Goal: Task Accomplishment & Management: Complete application form

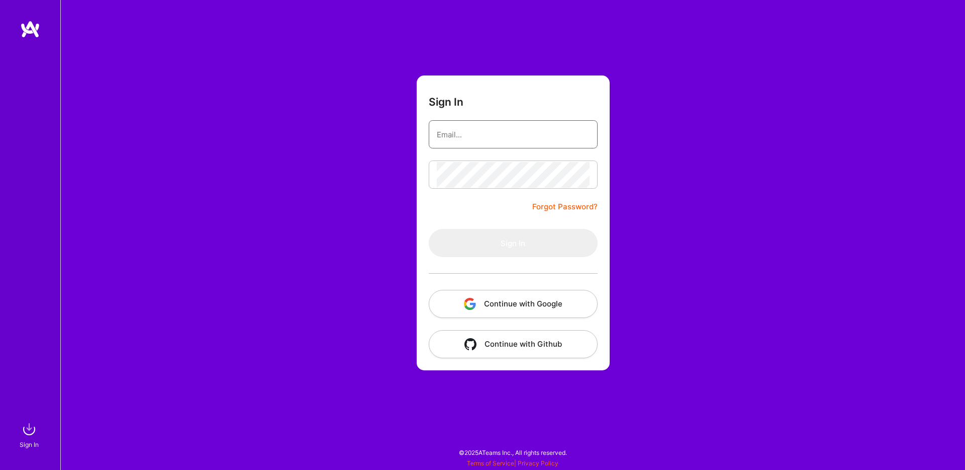
click at [513, 135] on input "email" at bounding box center [513, 135] width 153 height 26
type input "[EMAIL_ADDRESS][PERSON_NAME][DOMAIN_NAME]"
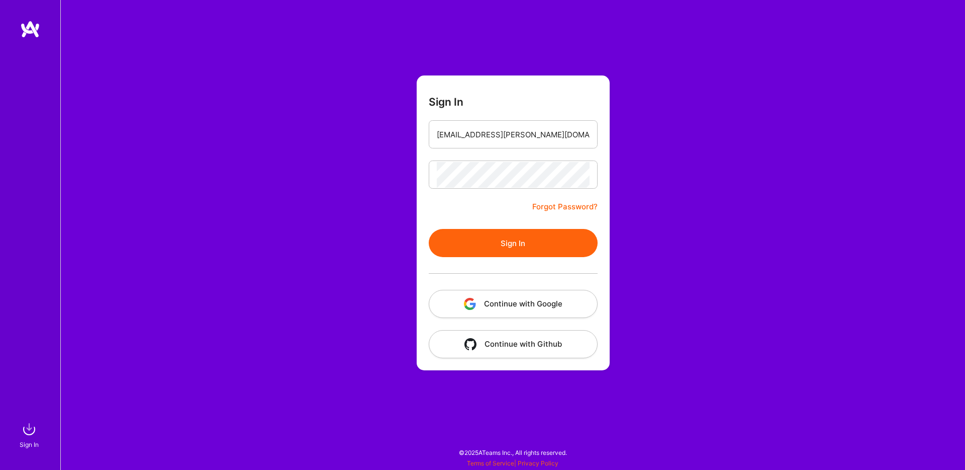
click at [520, 246] on button "Sign In" at bounding box center [513, 243] width 169 height 28
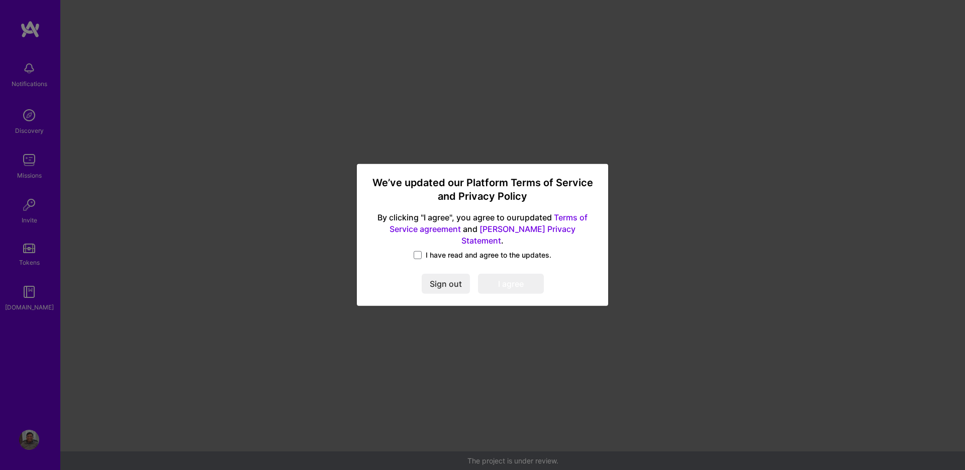
click at [443, 250] on span "I have read and agree to the updates." at bounding box center [489, 255] width 126 height 10
click at [0, 0] on input "I have read and agree to the updates." at bounding box center [0, 0] width 0 height 0
click at [522, 280] on button "I agree" at bounding box center [511, 284] width 66 height 20
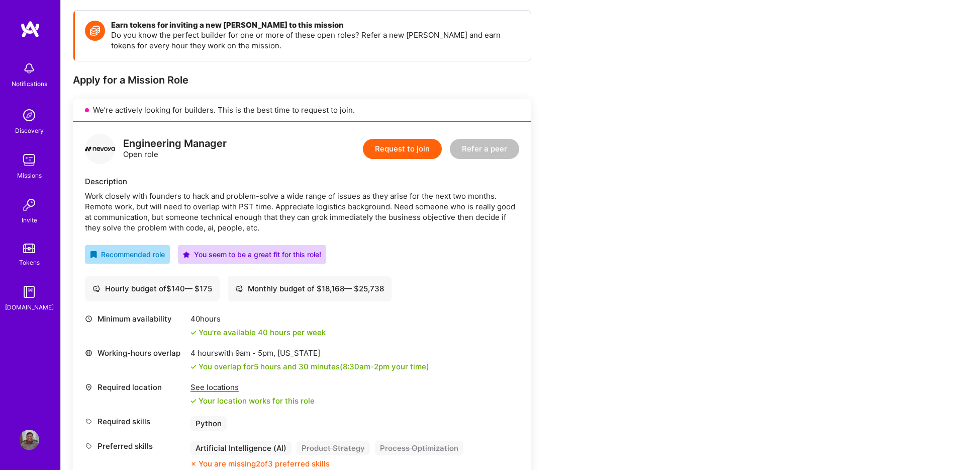
scroll to position [187, 0]
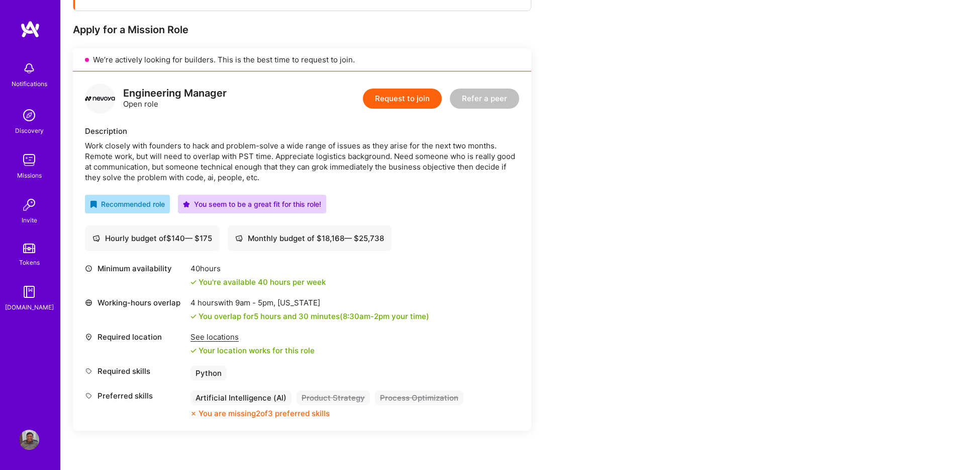
click at [393, 103] on button "Request to join" at bounding box center [402, 98] width 79 height 20
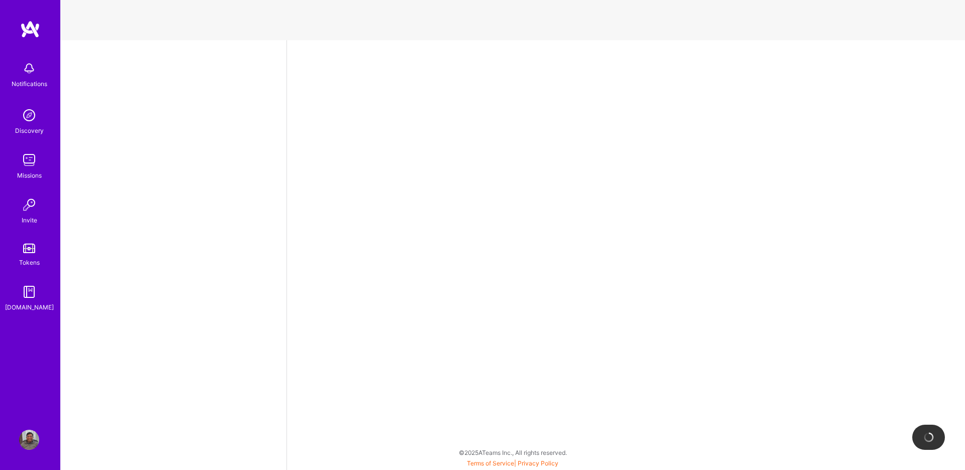
select select "US"
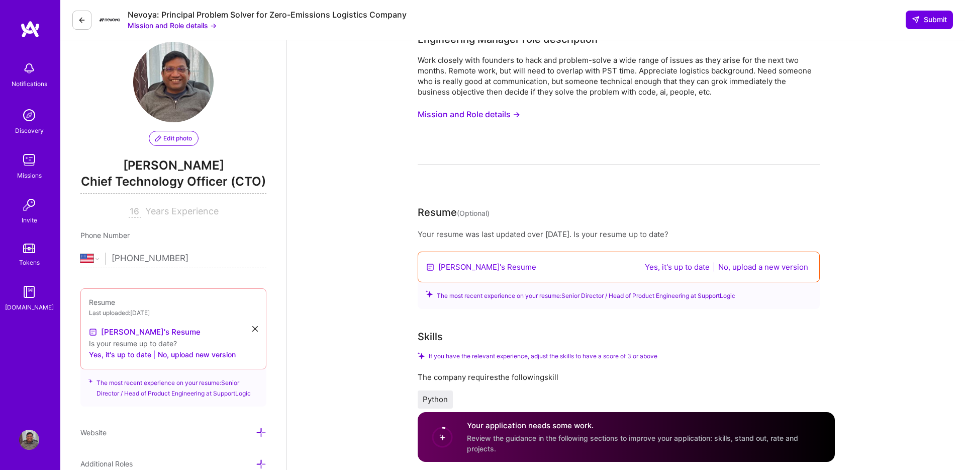
scroll to position [134, 0]
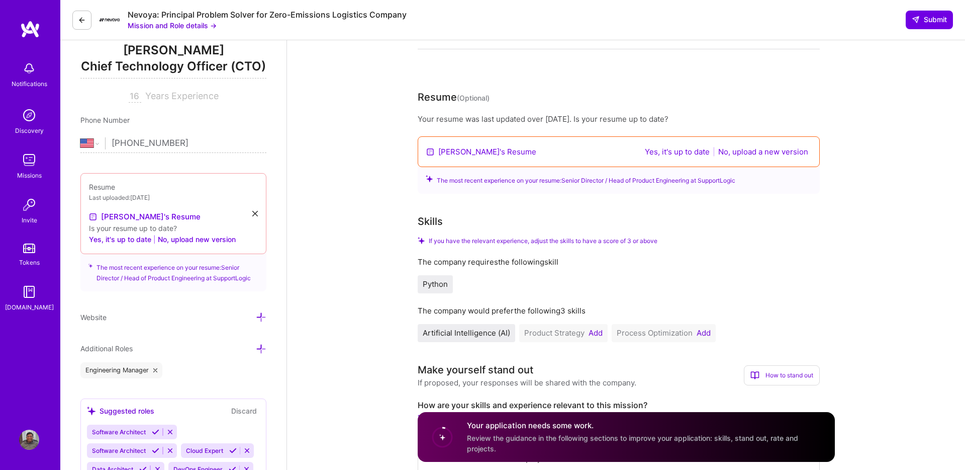
click at [775, 154] on button "No, upload a new version" at bounding box center [763, 152] width 96 height 12
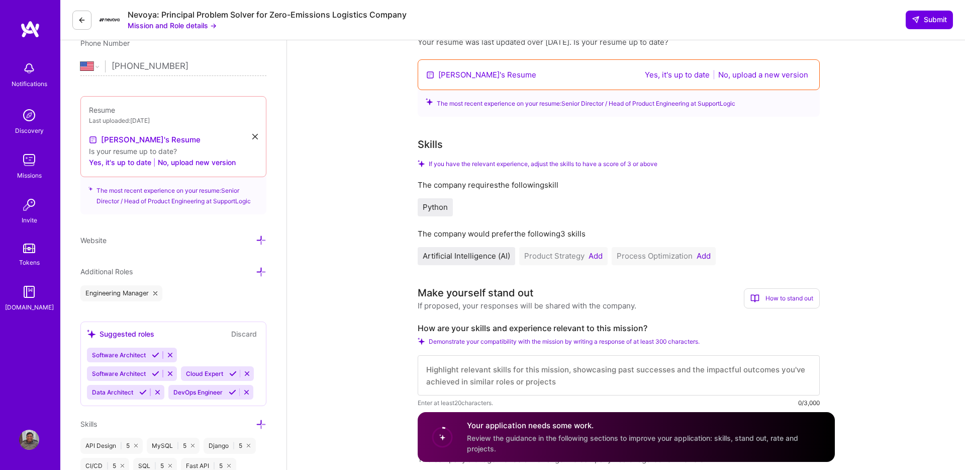
scroll to position [88, 0]
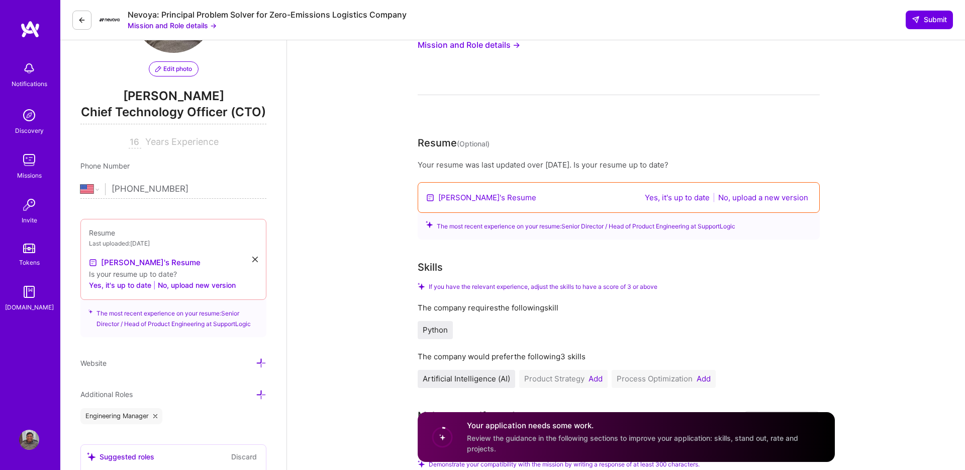
click at [761, 198] on button "No, upload a new version" at bounding box center [763, 198] width 96 height 12
click at [764, 195] on button "No, upload a new version" at bounding box center [763, 198] width 96 height 12
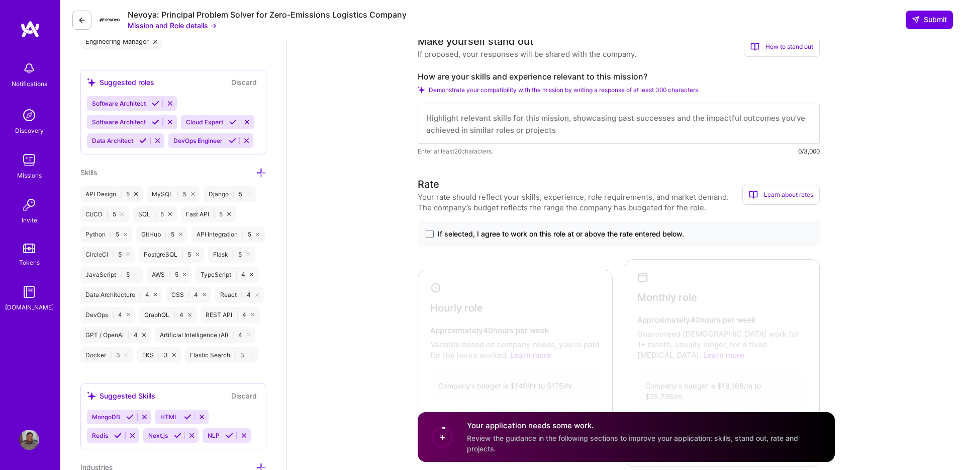
scroll to position [618, 0]
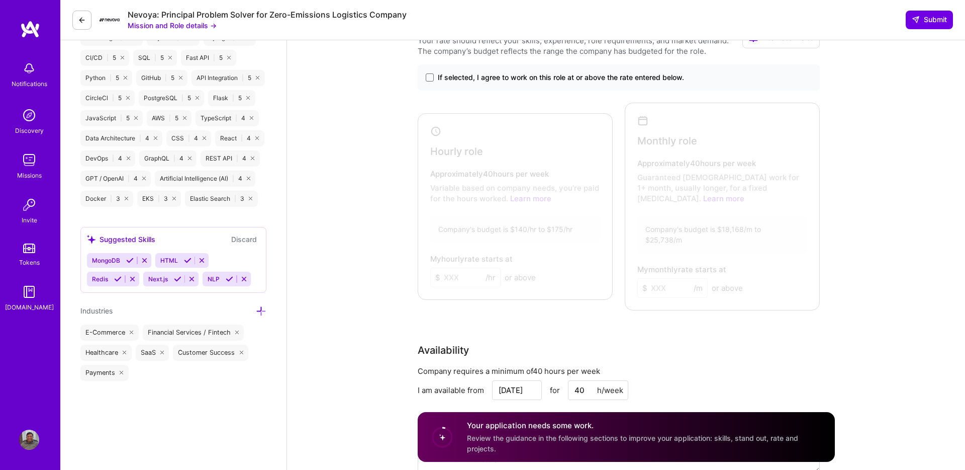
click at [547, 221] on div at bounding box center [513, 204] width 184 height 176
click at [535, 83] on div "If selected, I agree to work on this role at or above the rate entered below." at bounding box center [619, 77] width 402 height 26
click at [535, 76] on span "If selected, I agree to work on this role at or above the rate entered below." at bounding box center [561, 77] width 246 height 10
click at [0, 0] on input "If selected, I agree to work on this role at or above the rate entered below." at bounding box center [0, 0] width 0 height 0
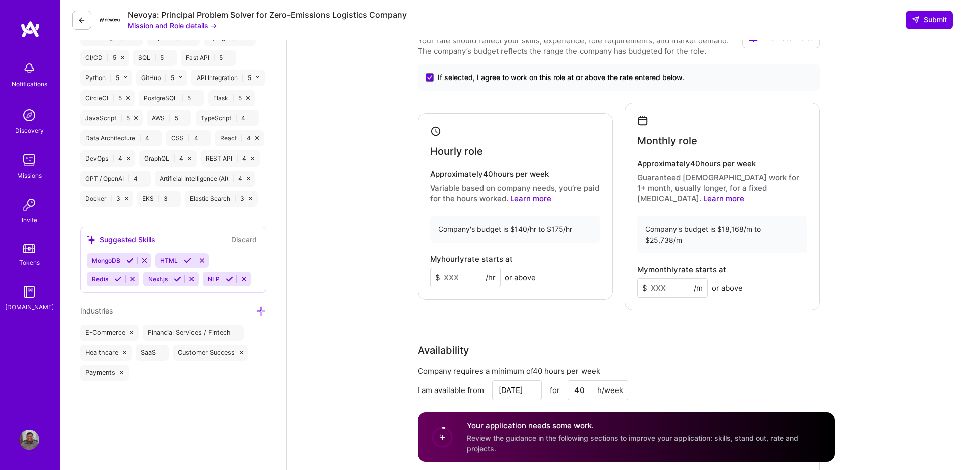
click at [558, 191] on p "Variable based on company needs, you’re paid for the hours worked. Learn more" at bounding box center [515, 192] width 170 height 21
click at [459, 267] on input at bounding box center [465, 277] width 70 height 20
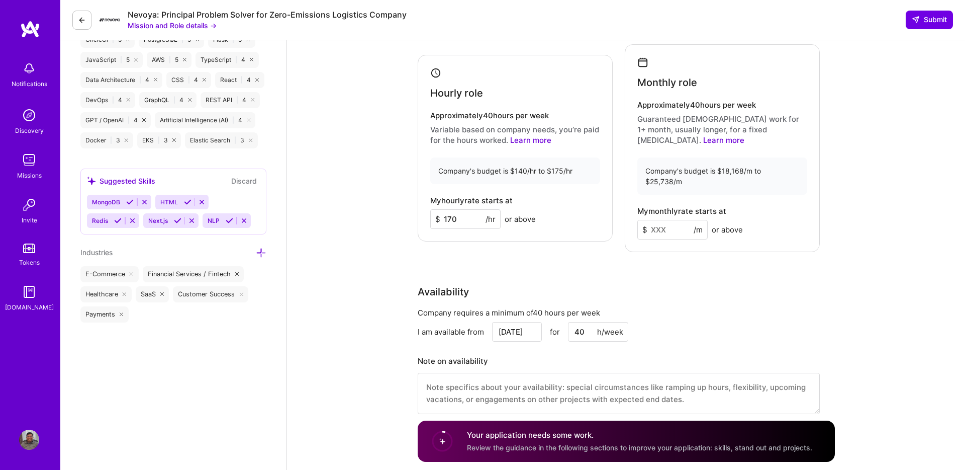
scroll to position [746, 0]
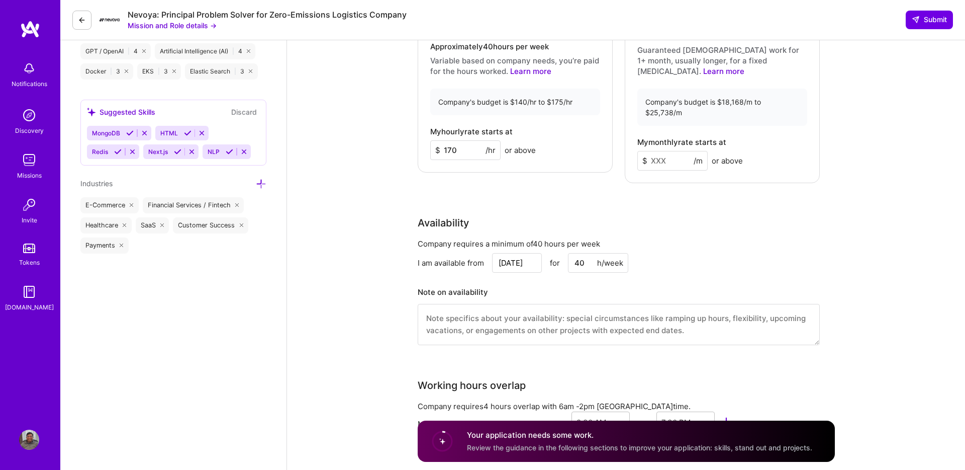
type input "170"
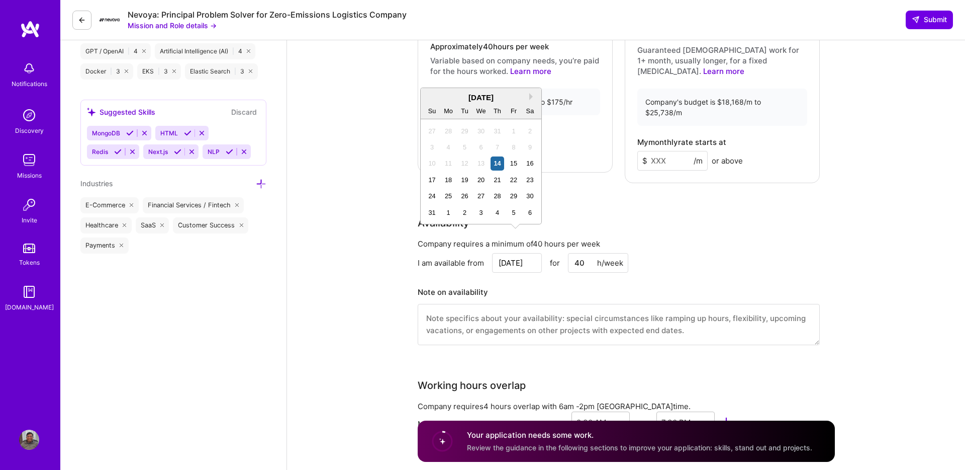
click at [530, 253] on input "[DATE]" at bounding box center [517, 263] width 50 height 20
click at [448, 182] on div "18" at bounding box center [449, 180] width 14 height 14
type input "[DATE]"
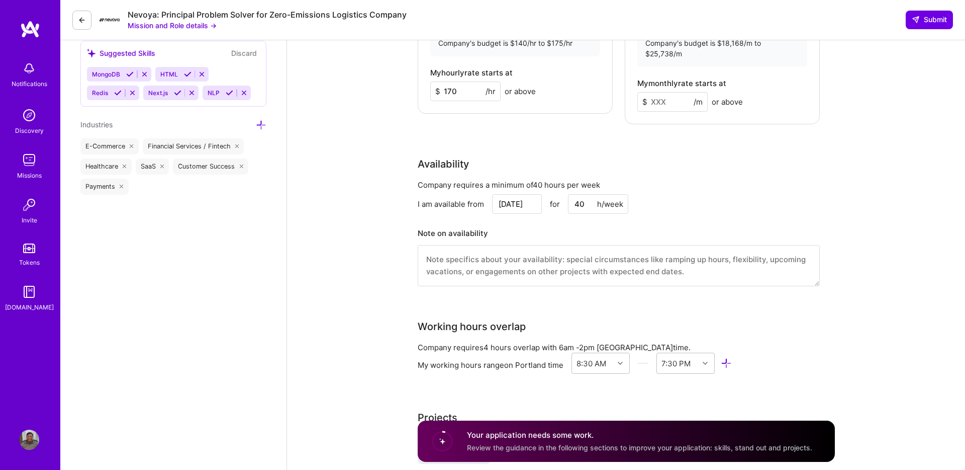
scroll to position [895, 0]
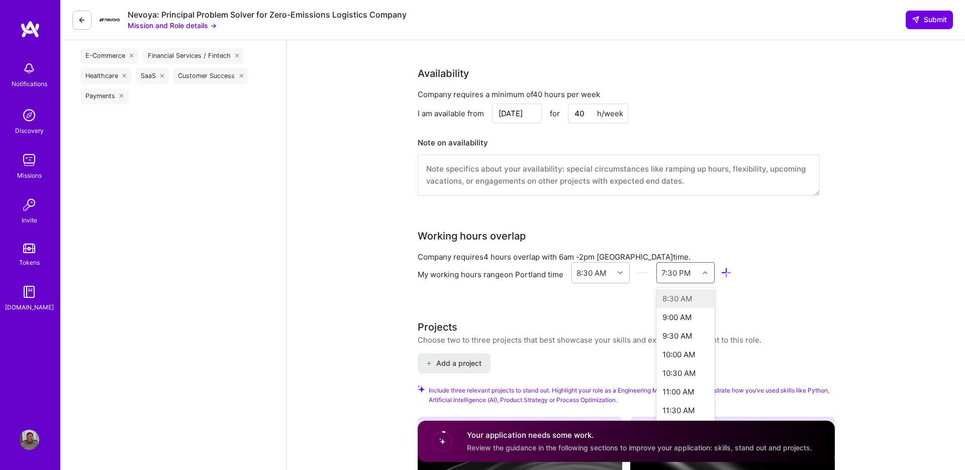
click at [708, 270] on icon at bounding box center [705, 272] width 5 height 5
click at [698, 313] on div "6:00 PM" at bounding box center [686, 322] width 59 height 19
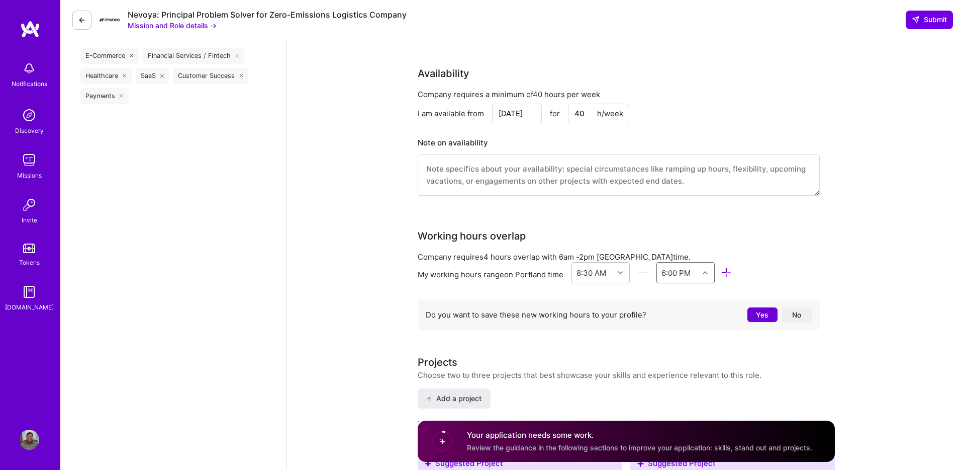
click at [770, 307] on button "Yes" at bounding box center [763, 314] width 30 height 15
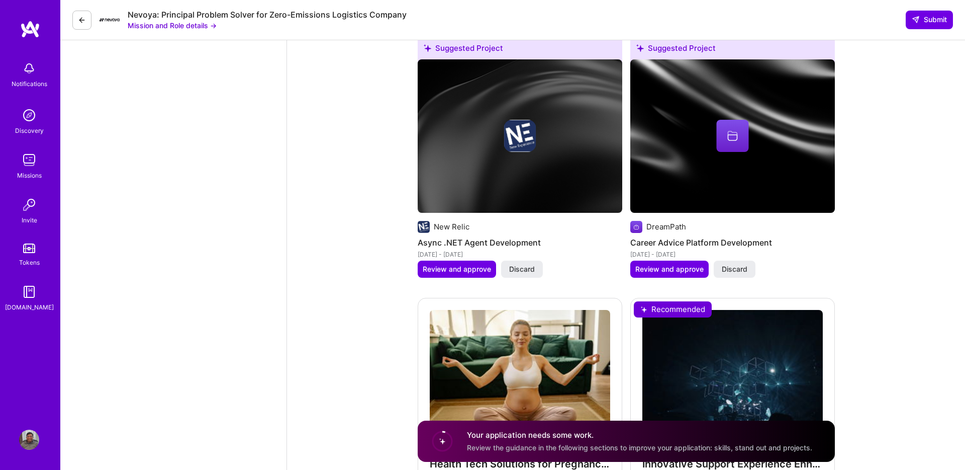
scroll to position [1396, 0]
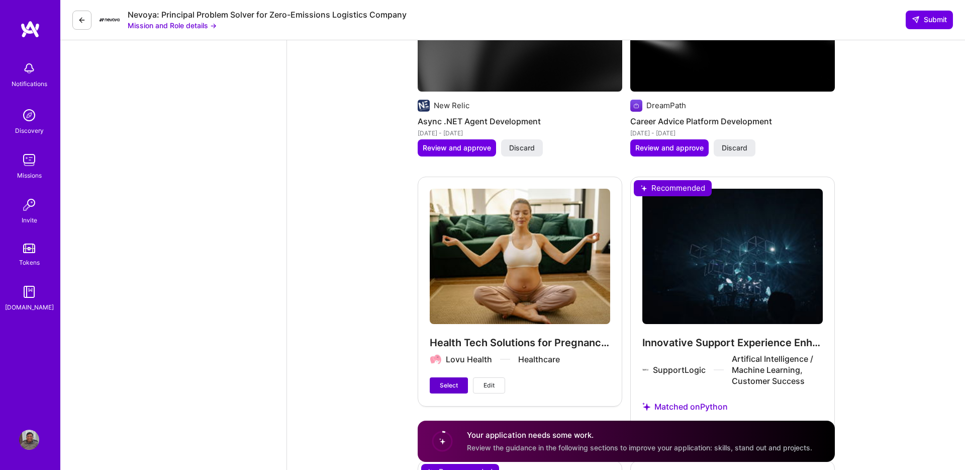
click at [448, 381] on span "Select" at bounding box center [449, 385] width 18 height 9
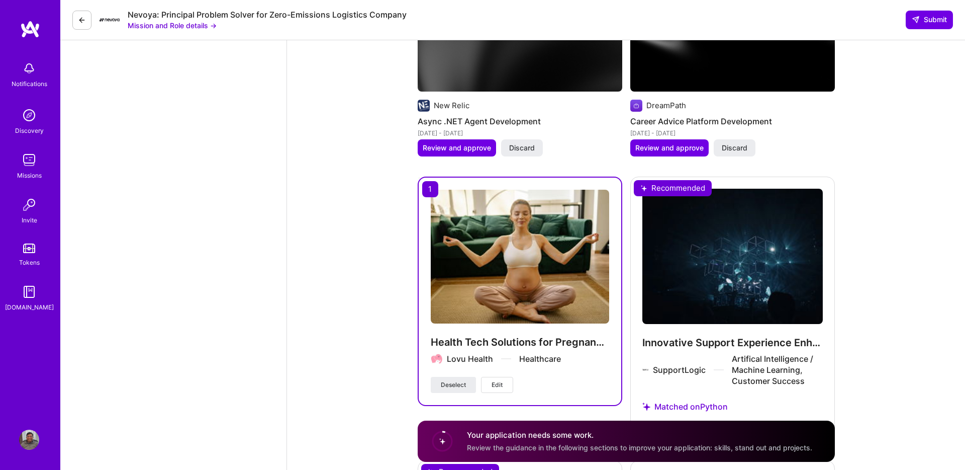
scroll to position [1443, 0]
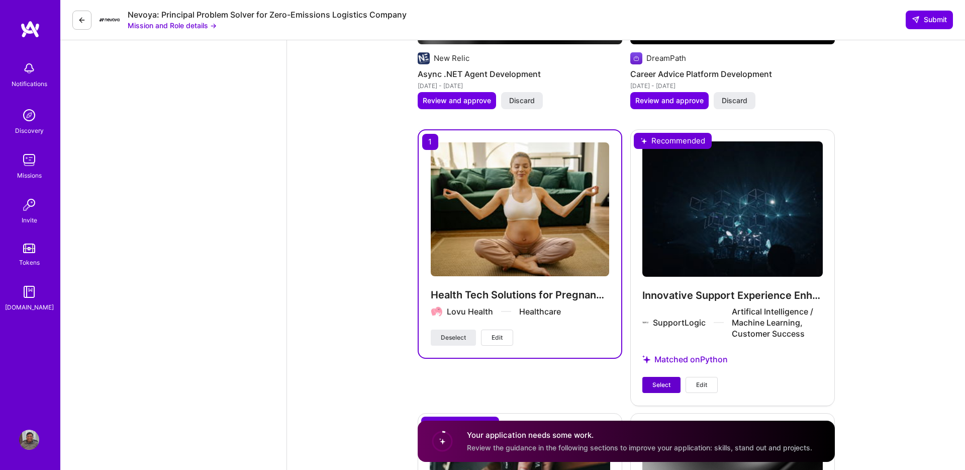
click at [659, 380] on span "Select" at bounding box center [662, 384] width 18 height 9
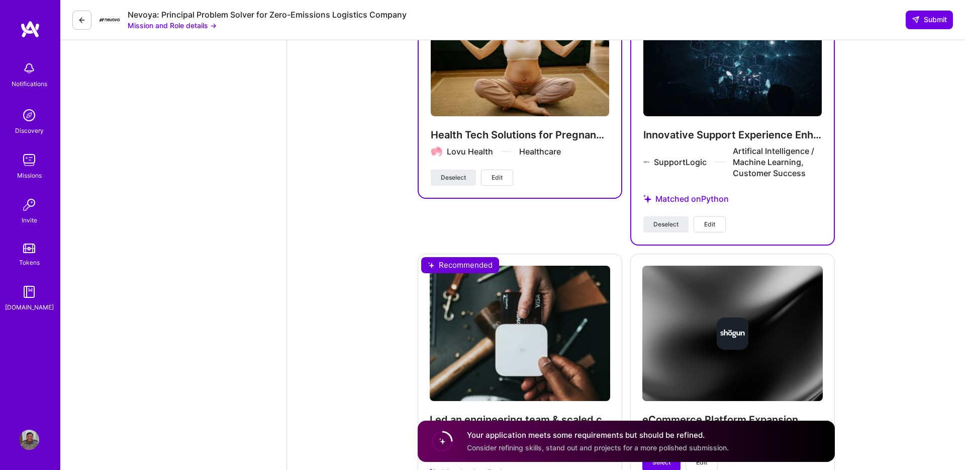
scroll to position [1725, 0]
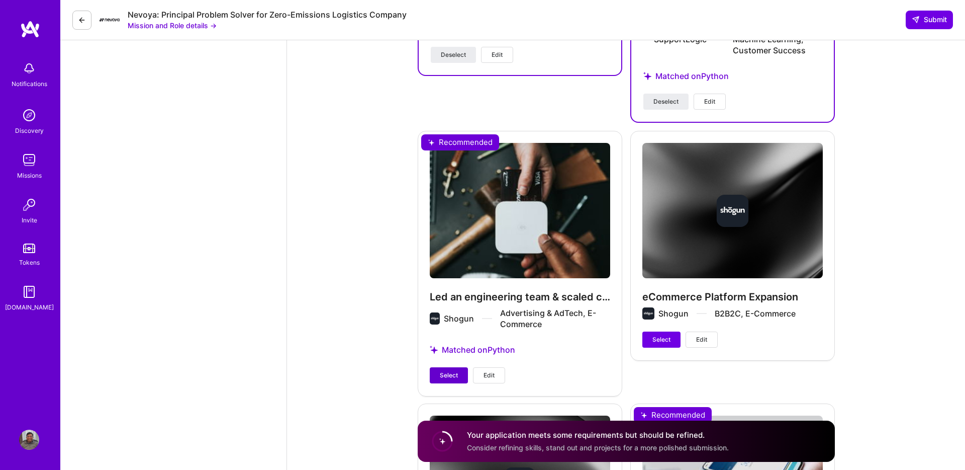
click at [451, 371] on span "Select" at bounding box center [449, 375] width 18 height 9
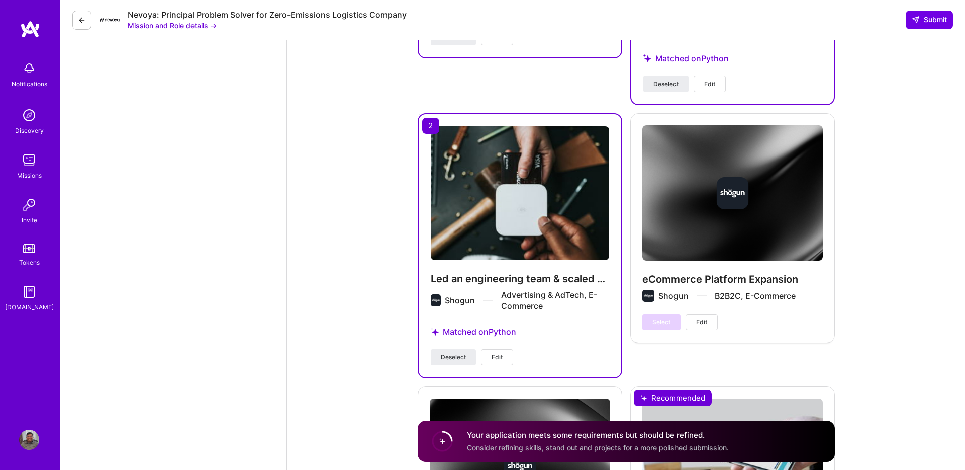
scroll to position [1536, 0]
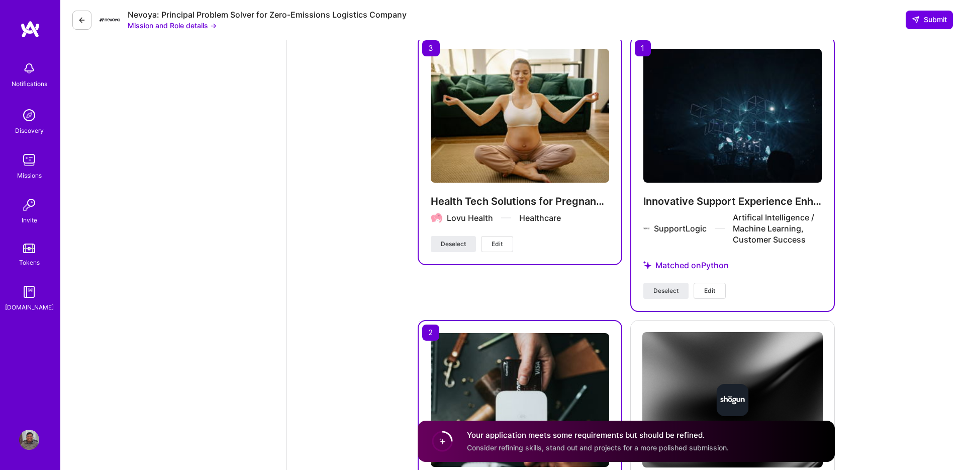
click at [579, 435] on h4 "Your application meets some requirements but should be refined." at bounding box center [598, 434] width 262 height 11
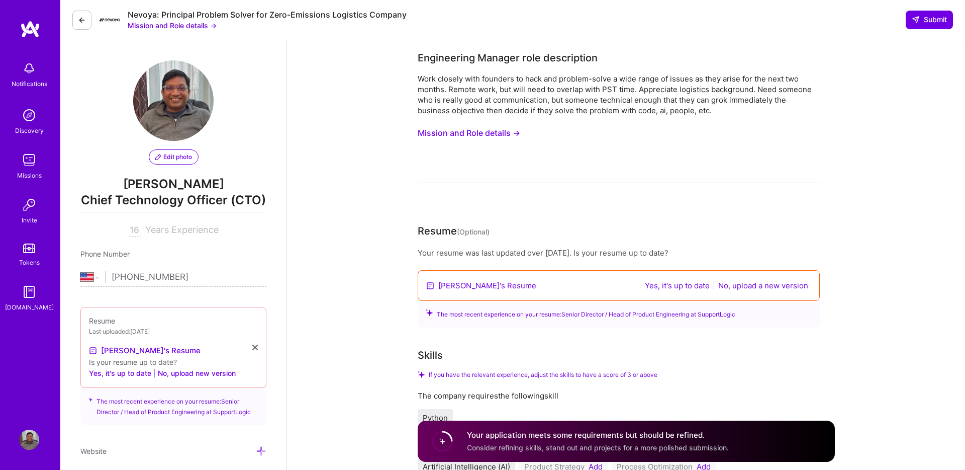
scroll to position [213, 0]
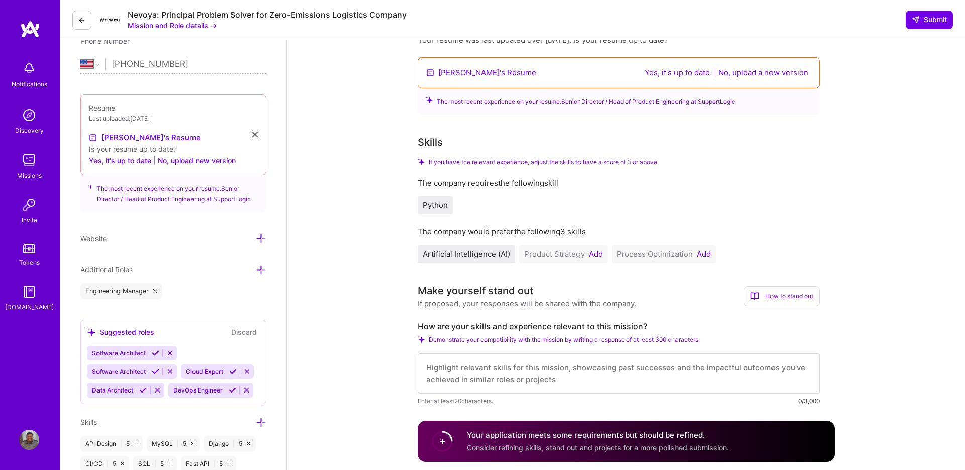
click at [599, 257] on button "Add" at bounding box center [596, 254] width 14 height 8
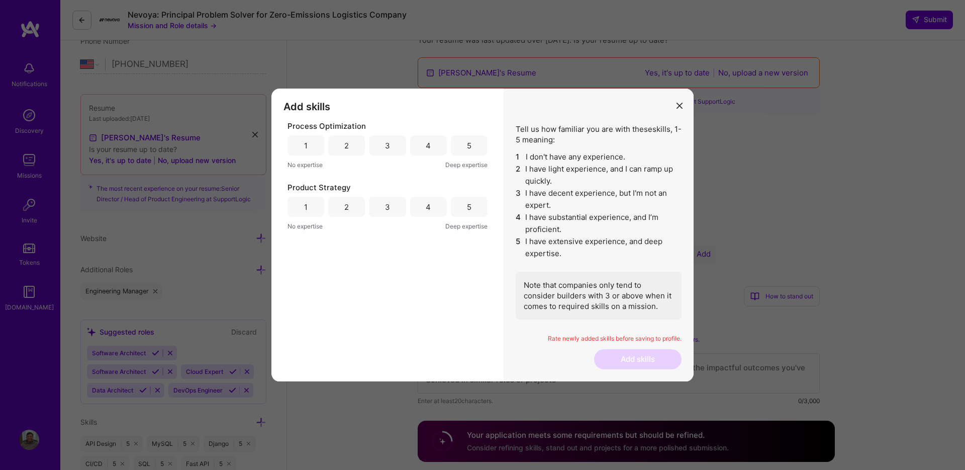
click at [460, 144] on div "5" at bounding box center [469, 145] width 37 height 20
click at [433, 209] on div "4" at bounding box center [428, 207] width 37 height 20
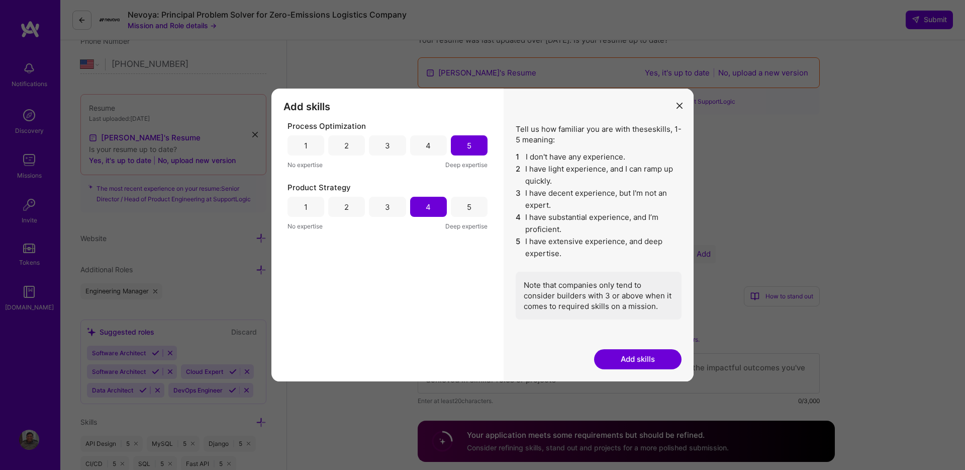
click at [628, 358] on button "Add skills" at bounding box center [637, 359] width 87 height 20
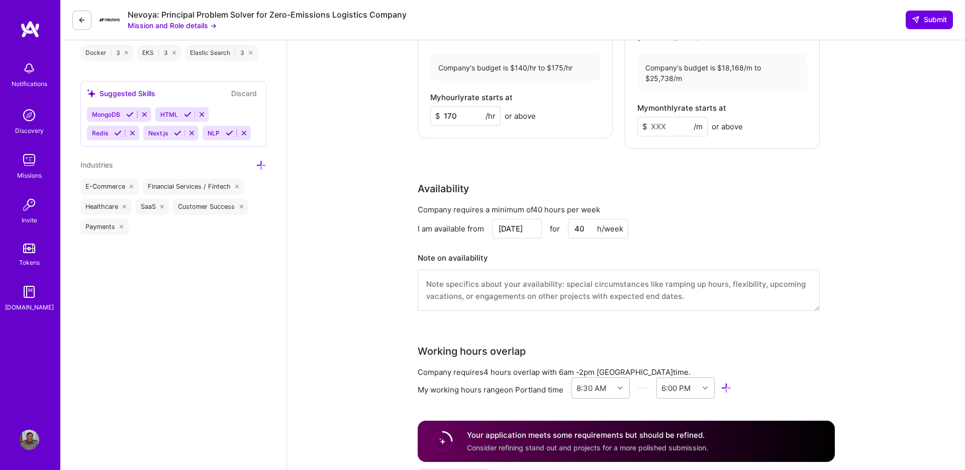
scroll to position [0, 0]
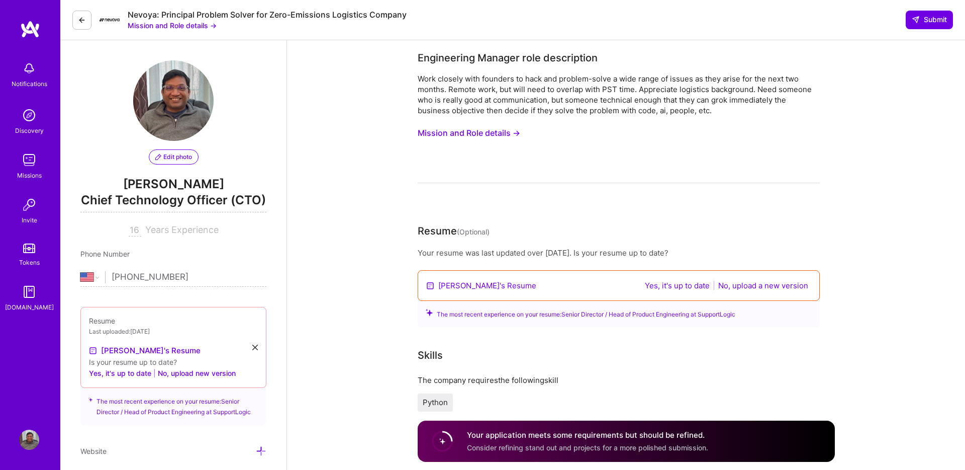
click at [481, 131] on button "Mission and Role details →" at bounding box center [469, 133] width 103 height 19
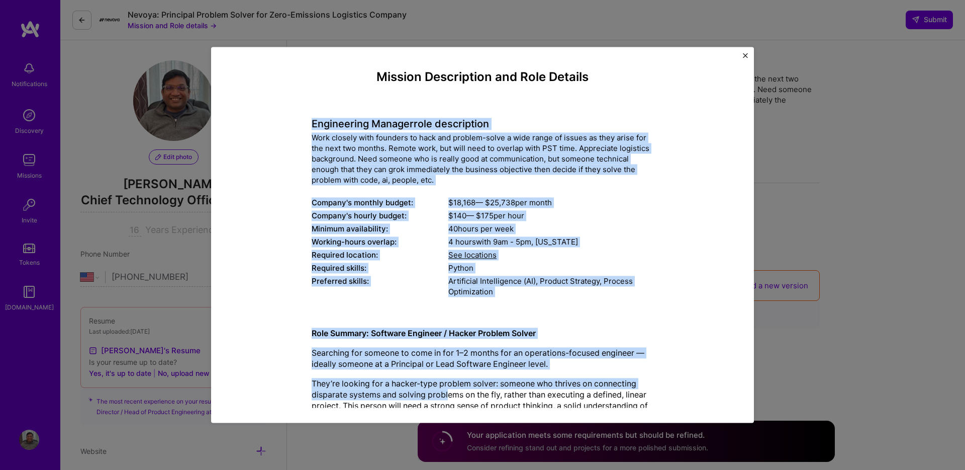
scroll to position [231, 0]
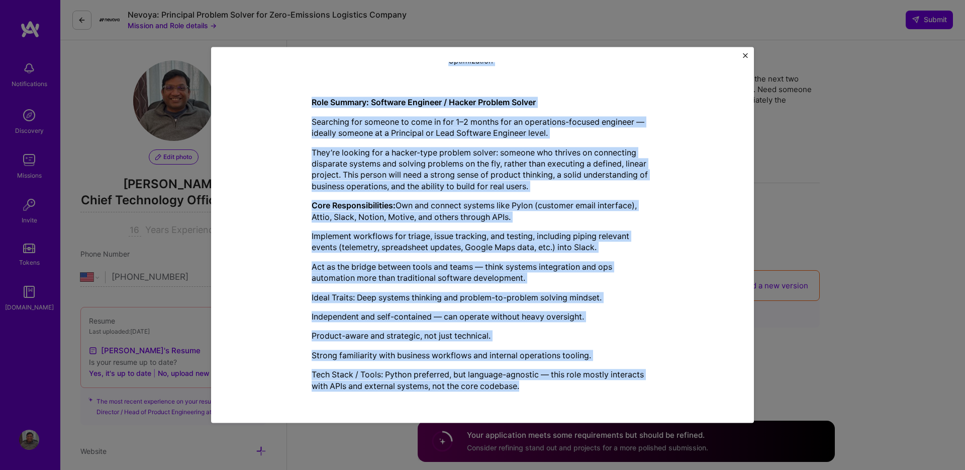
drag, startPoint x: 314, startPoint y: 122, endPoint x: 585, endPoint y: 403, distance: 390.7
click at [585, 403] on div "Mission Description and Role Details Engineering Manager role description Work …" at bounding box center [482, 234] width 513 height 345
copy div "Loremipsumd Sitamet cons adipiscinge Sedd eiusmod temp incididu ut labo etd mag…"
click at [746, 55] on img "Close" at bounding box center [745, 55] width 5 height 5
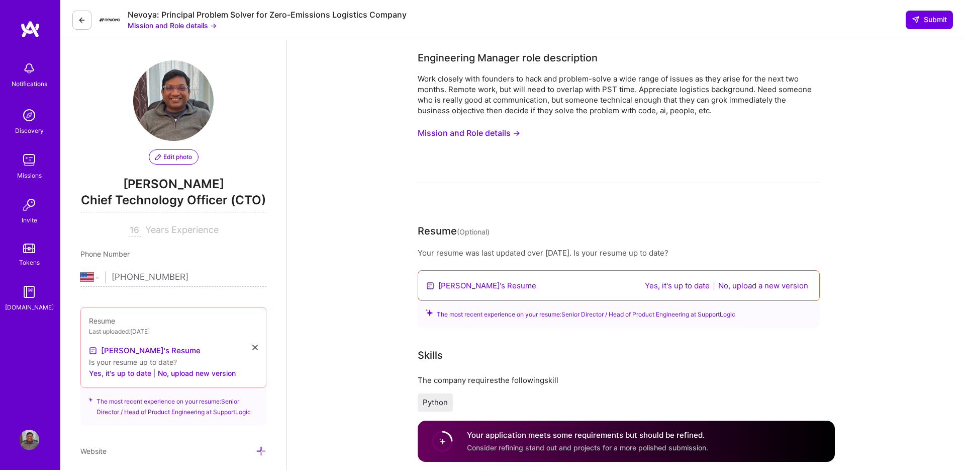
click at [757, 286] on button "No, upload a new version" at bounding box center [763, 286] width 96 height 12
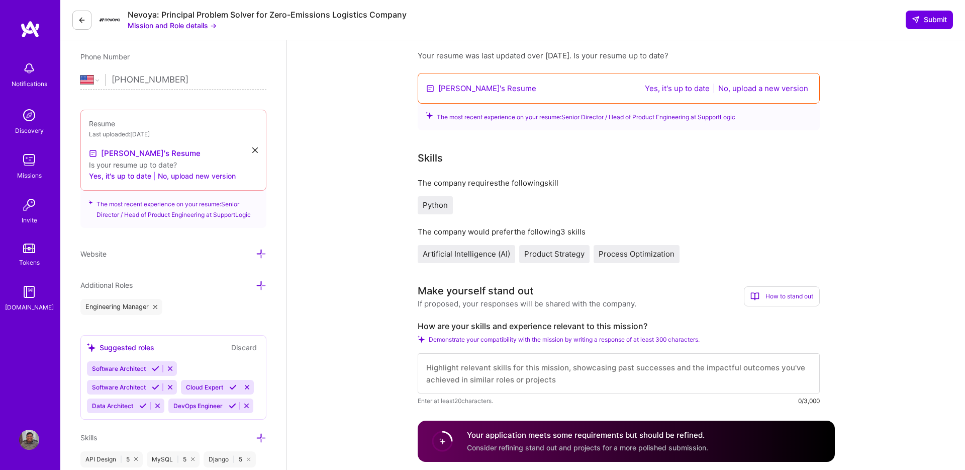
click at [193, 177] on button "No, upload new version" at bounding box center [197, 176] width 78 height 12
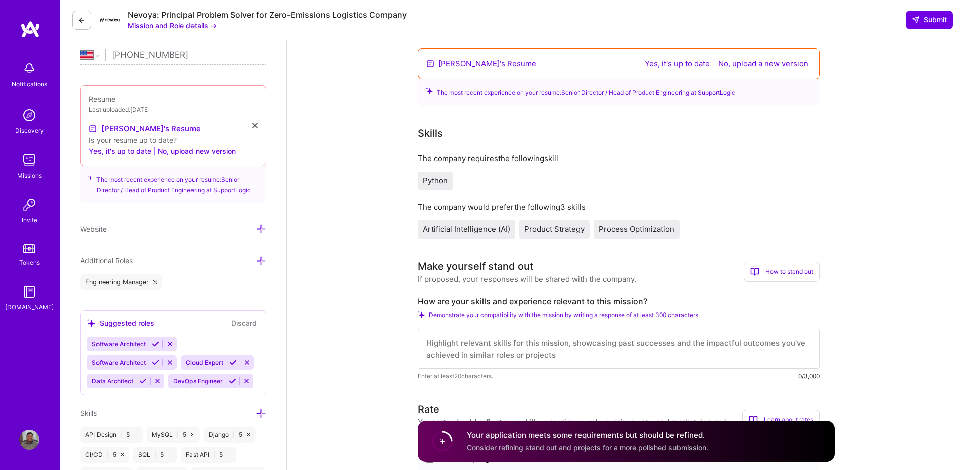
scroll to position [384, 0]
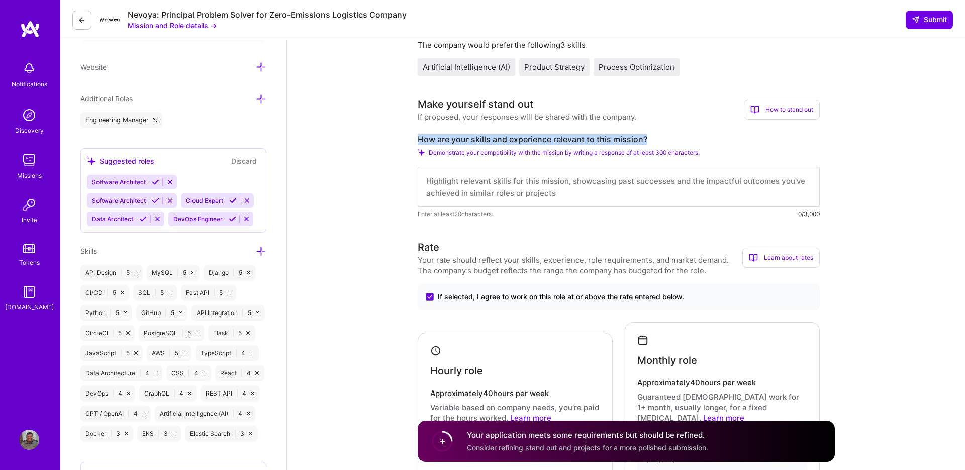
drag, startPoint x: 653, startPoint y: 140, endPoint x: 411, endPoint y: 140, distance: 241.8
copy label "How are your skills and experience relevant to this mission?"
click at [487, 184] on textarea at bounding box center [619, 186] width 402 height 40
paste textarea "I bring over 15 years of experience scaling engineering teams and transforming …"
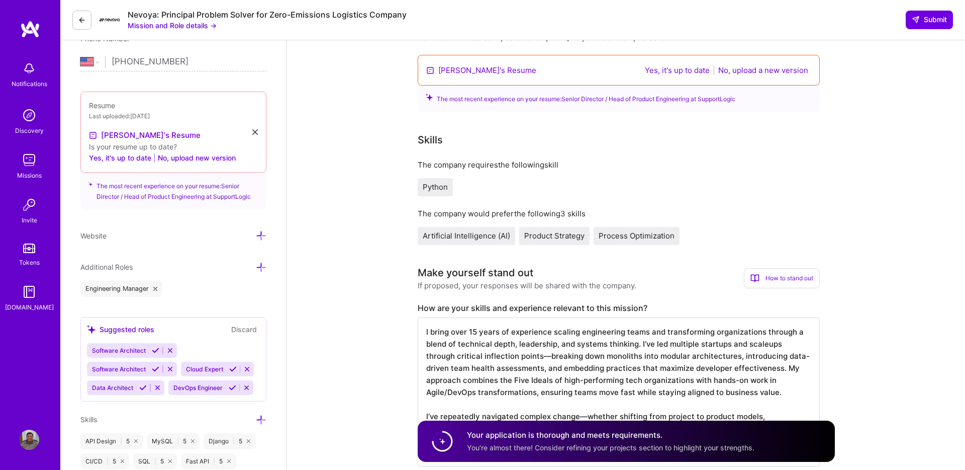
scroll to position [0, 0]
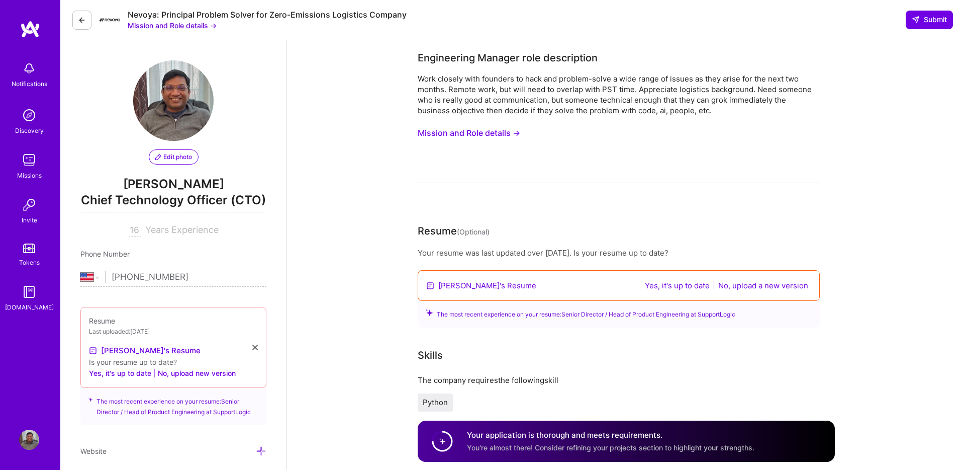
type textarea "I bring over 15 years of experience scaling engineering teams and transforming …"
click at [257, 346] on icon at bounding box center [255, 347] width 6 height 6
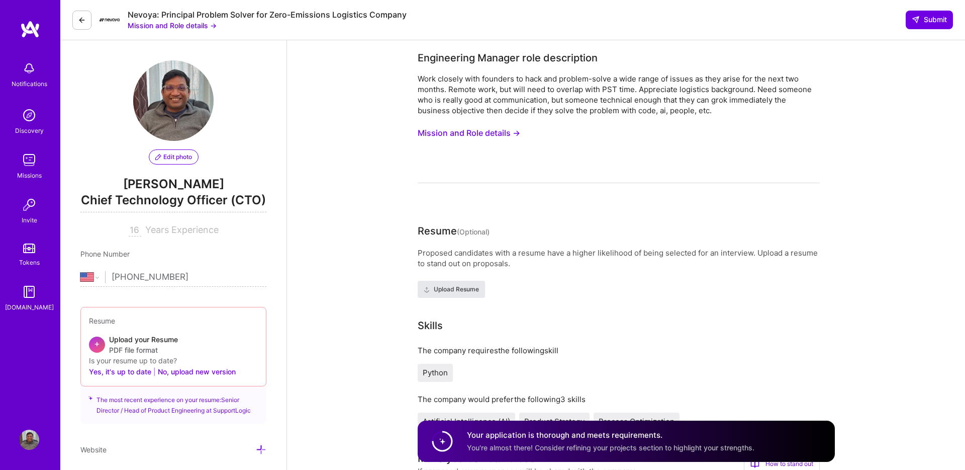
click at [457, 289] on span "Upload Resume" at bounding box center [451, 289] width 55 height 9
click at [456, 290] on span "Upload Resume" at bounding box center [451, 289] width 55 height 9
click at [211, 372] on button "No, upload new version" at bounding box center [197, 371] width 78 height 12
click at [610, 438] on h4 "Your application is thorough and meets requirements." at bounding box center [611, 434] width 288 height 11
click at [457, 285] on span "Upload Resume" at bounding box center [451, 289] width 55 height 9
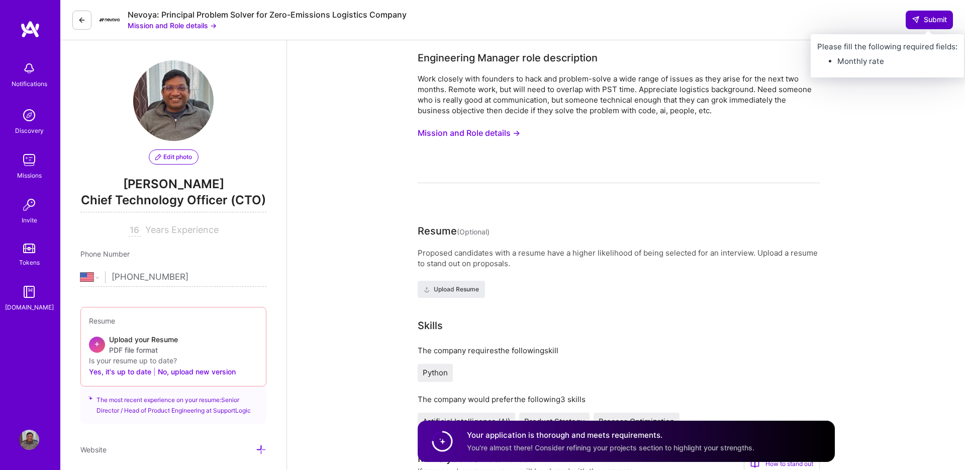
click at [942, 18] on span "Submit" at bounding box center [929, 20] width 35 height 10
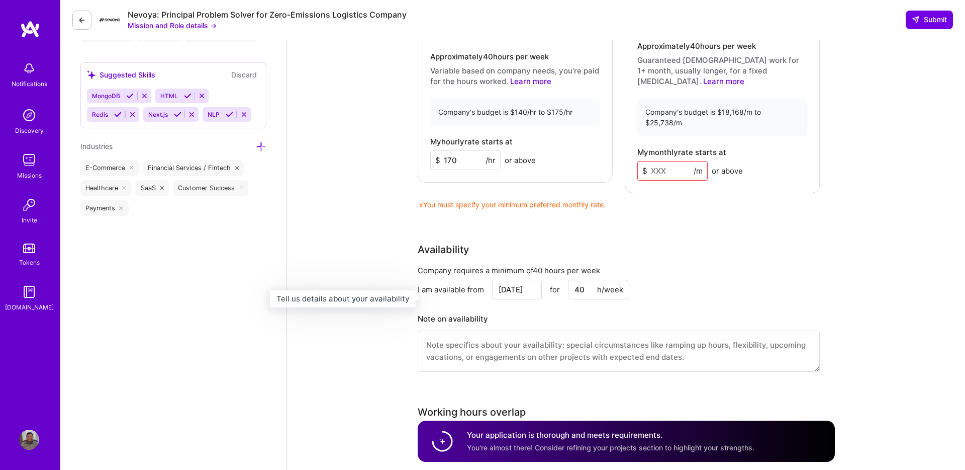
scroll to position [716, 0]
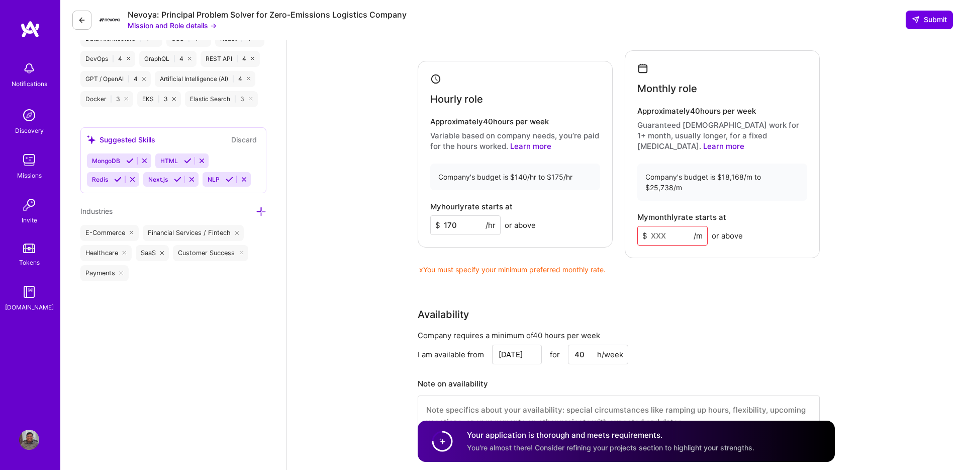
click at [588, 202] on div "My hourly rate starts at $ 170 /hr or above" at bounding box center [515, 218] width 170 height 33
click at [785, 189] on div "Monthly role Approximately 40 hours per week Guaranteed [DEMOGRAPHIC_DATA] work…" at bounding box center [722, 154] width 195 height 208
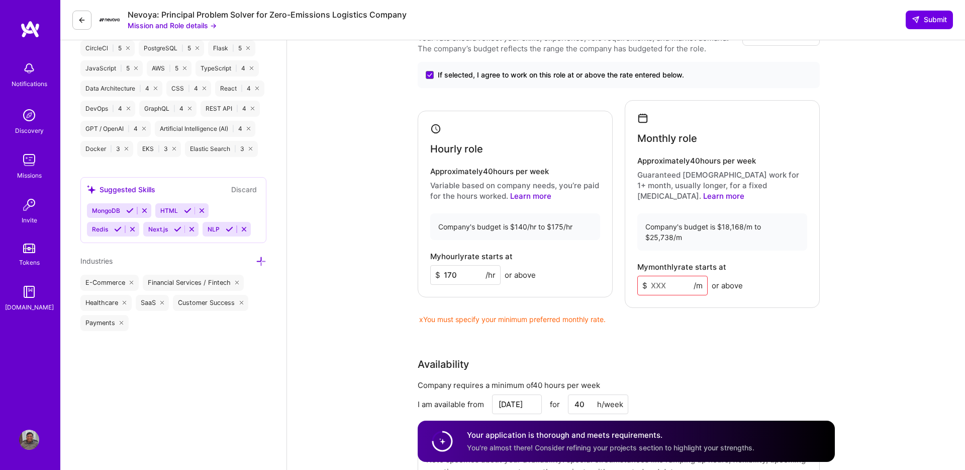
scroll to position [654, 0]
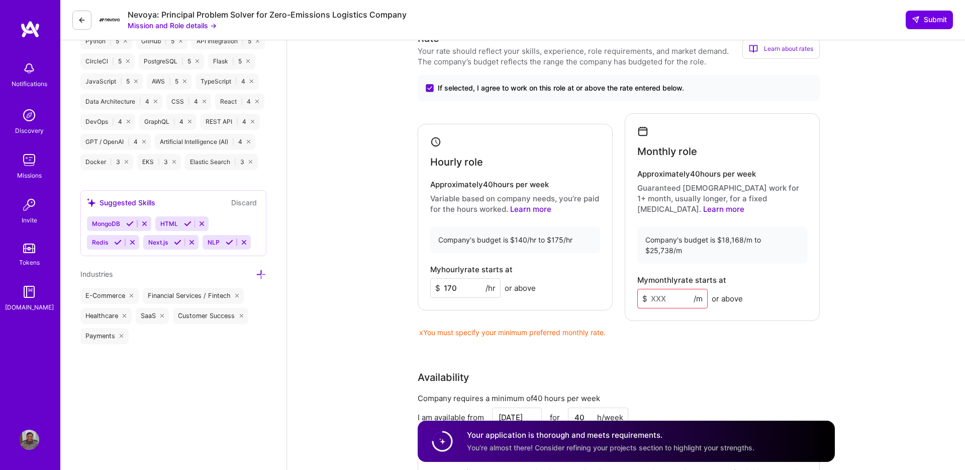
click at [669, 289] on input at bounding box center [672, 299] width 70 height 20
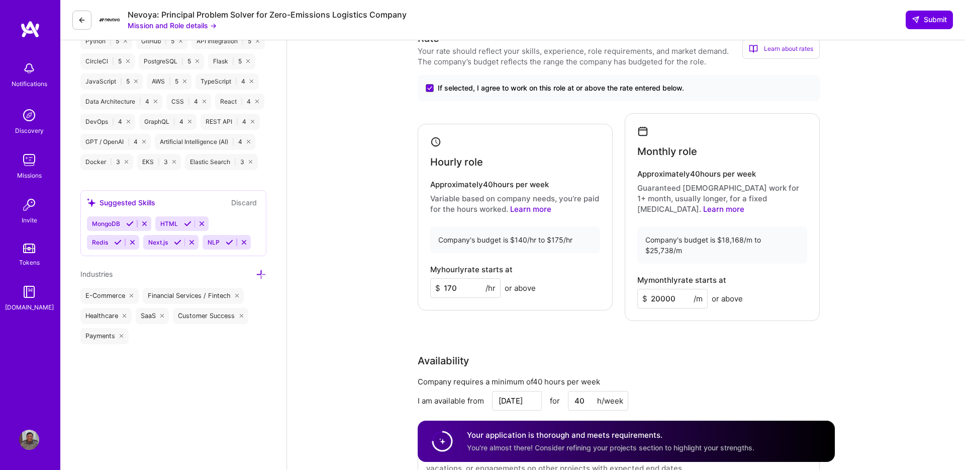
type input "20000"
click at [700, 353] on div "Availability Company requires a minimum of 40 hours per week I am available fro…" at bounding box center [619, 424] width 402 height 142
click at [925, 22] on span "Submit" at bounding box center [929, 20] width 35 height 10
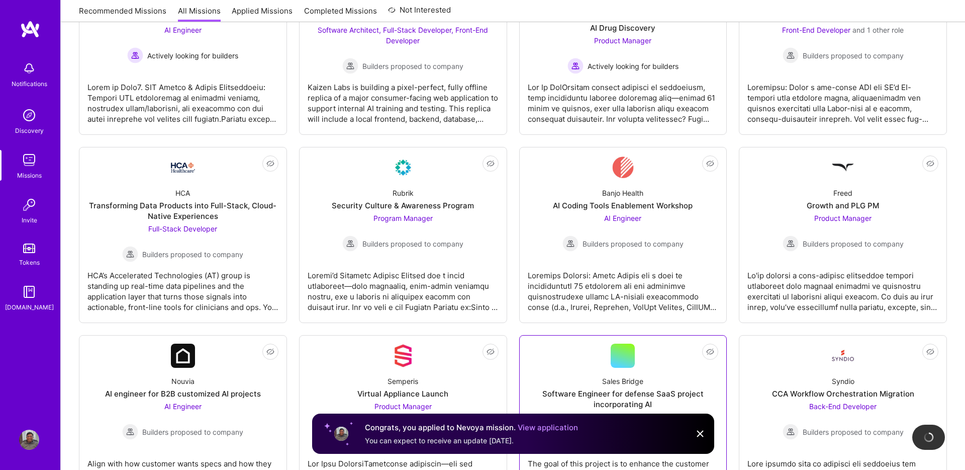
scroll to position [703, 0]
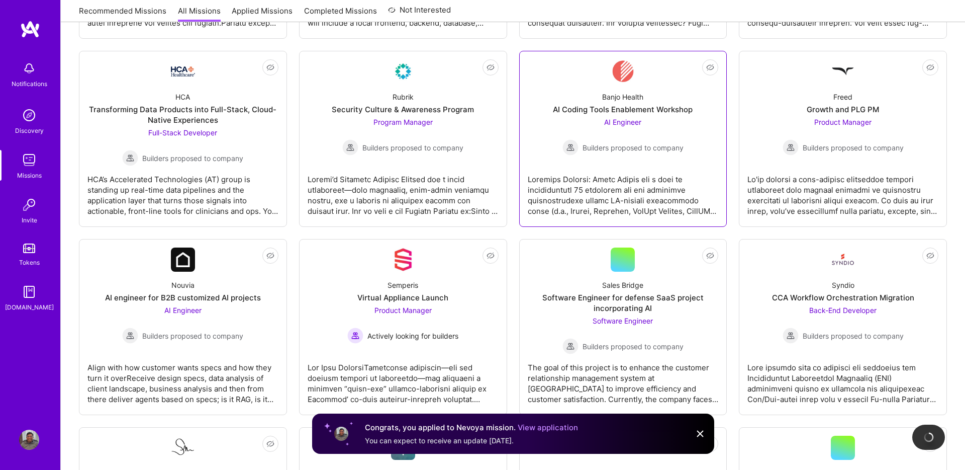
click at [645, 212] on div at bounding box center [623, 191] width 191 height 50
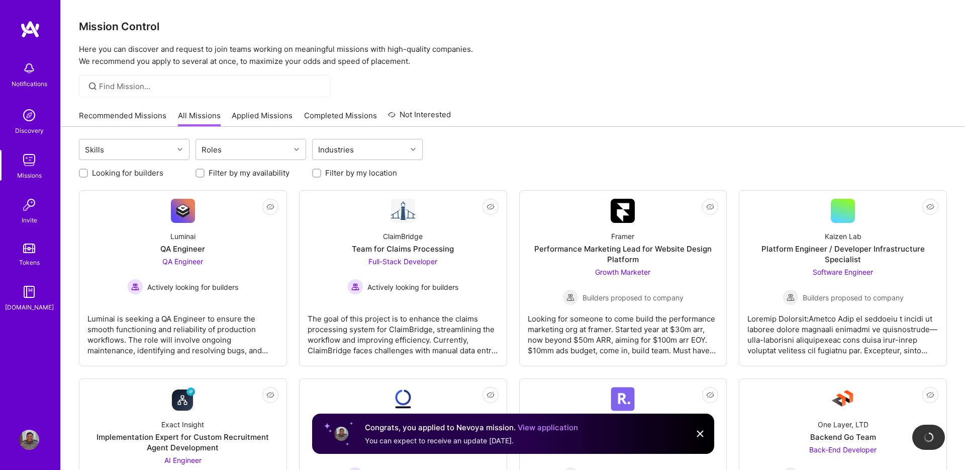
click at [90, 171] on div "Looking for builders" at bounding box center [134, 172] width 111 height 11
click at [84, 174] on input "Looking for builders" at bounding box center [84, 173] width 7 height 7
checkbox input "true"
